Goal: Use online tool/utility: Utilize a website feature to perform a specific function

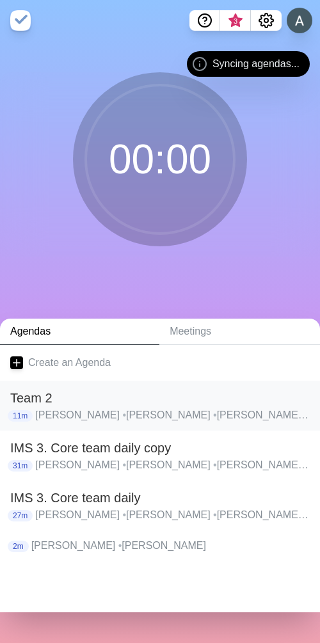
click at [80, 401] on h2 "Team 2" at bounding box center [159, 397] width 299 height 19
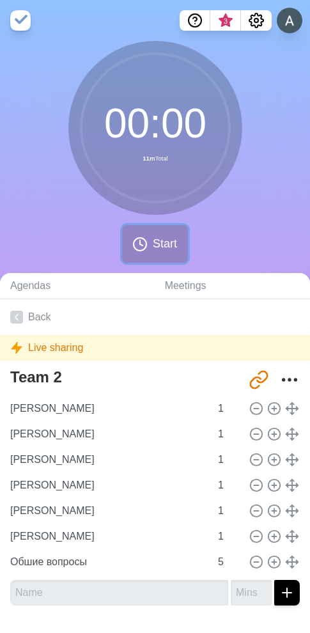
click at [151, 245] on button "Start" at bounding box center [154, 244] width 65 height 38
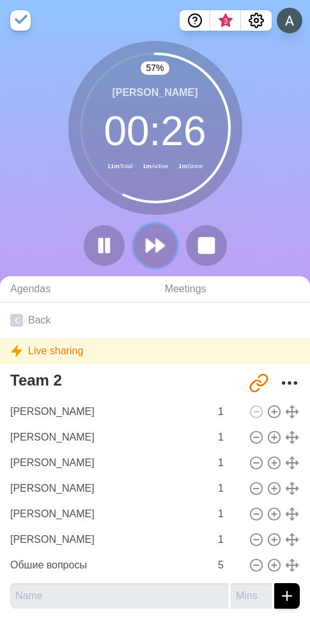
click at [155, 244] on icon at bounding box center [155, 246] width 22 height 22
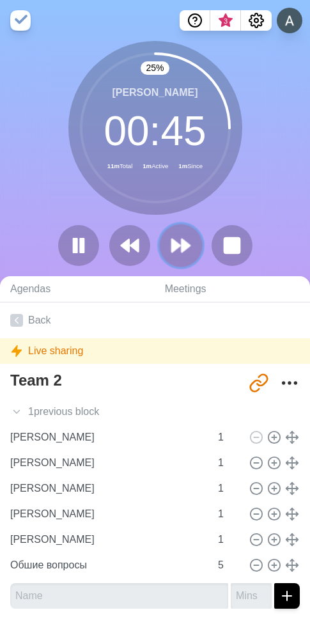
click at [188, 244] on polygon at bounding box center [186, 245] width 8 height 13
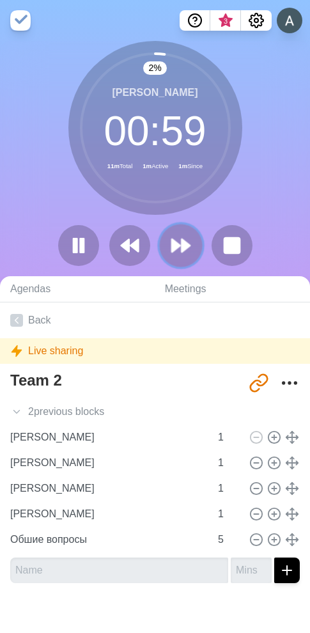
click at [177, 246] on polygon at bounding box center [176, 245] width 8 height 13
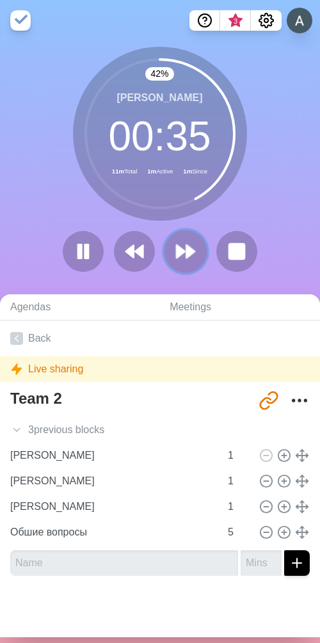
click at [189, 256] on icon at bounding box center [186, 251] width 22 height 22
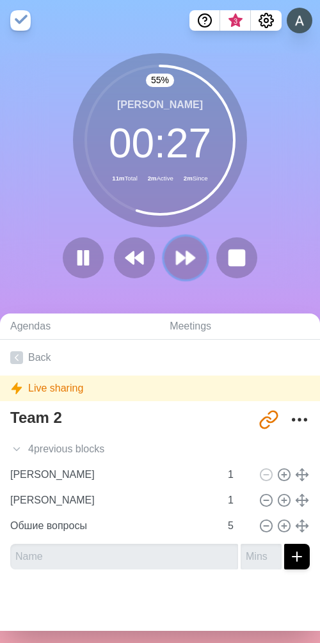
click at [186, 253] on icon at bounding box center [186, 258] width 22 height 22
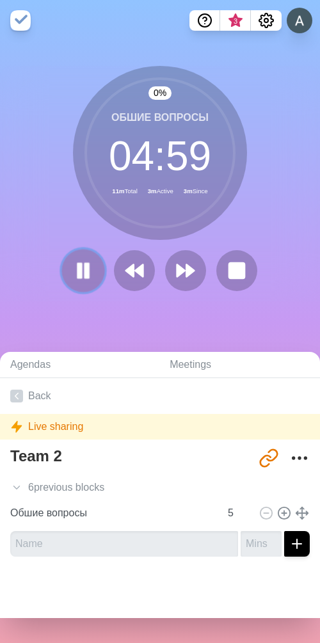
click at [78, 275] on icon at bounding box center [83, 271] width 22 height 22
click at [27, 487] on div "6 previous block s" at bounding box center [160, 487] width 320 height 26
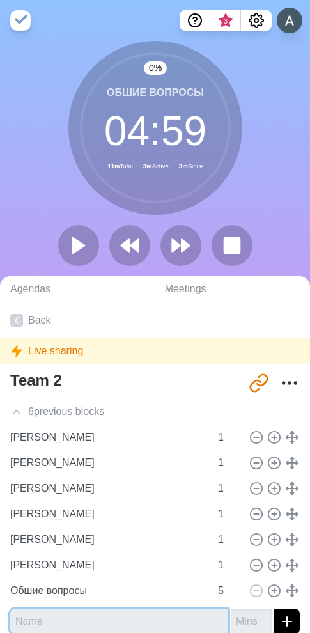
click at [67, 622] on input "text" at bounding box center [119, 622] width 218 height 26
type input "[PERSON_NAME]"
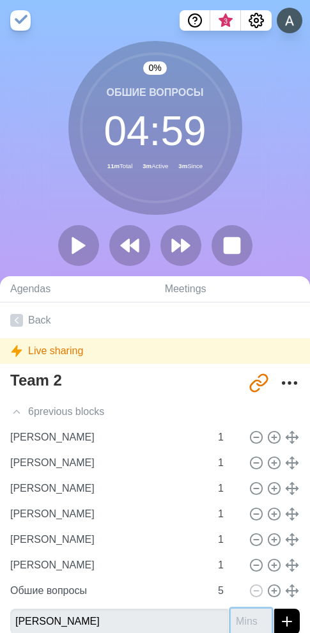
click at [239, 622] on input "number" at bounding box center [251, 622] width 41 height 26
type input "1"
click at [256, 618] on input "1" at bounding box center [251, 622] width 41 height 26
click at [283, 621] on icon "submit" at bounding box center [286, 621] width 15 height 15
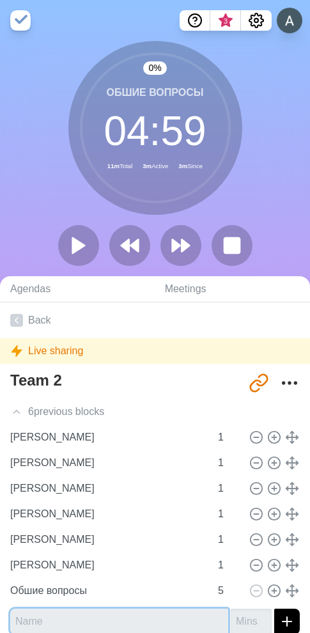
scroll to position [1, 0]
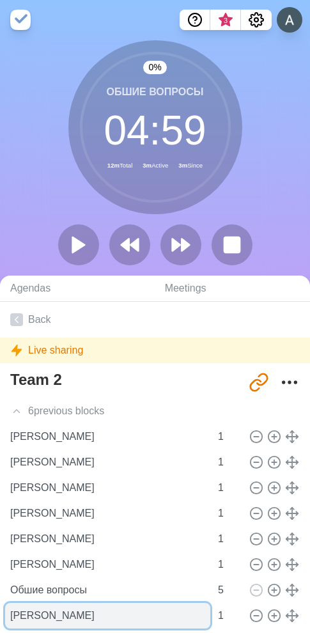
click at [55, 615] on input "[PERSON_NAME]" at bounding box center [107, 616] width 205 height 26
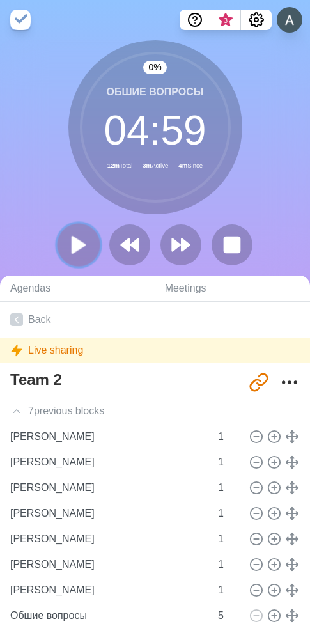
click at [81, 242] on polygon at bounding box center [78, 245] width 13 height 16
